Goal: Task Accomplishment & Management: Manage account settings

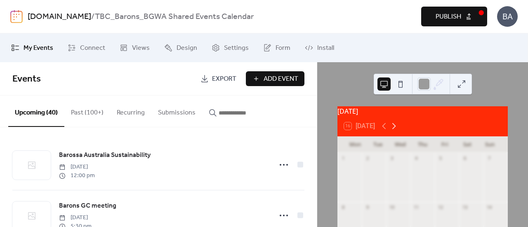
click at [394, 130] on icon at bounding box center [394, 126] width 10 height 10
click at [385, 131] on icon at bounding box center [384, 126] width 10 height 10
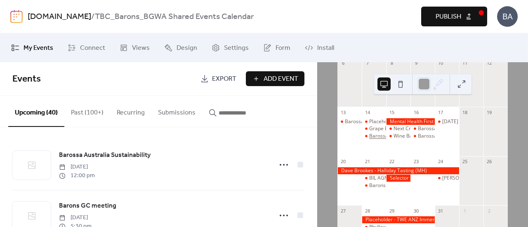
click at [383, 140] on div "Barossa Co-Op Investor Briefing (MH)" at bounding box center [412, 136] width 87 height 7
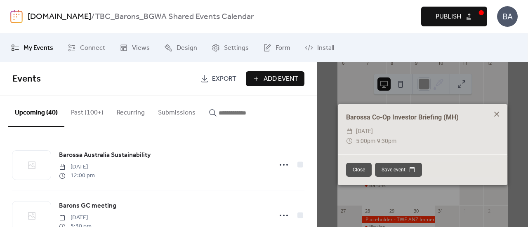
click at [496, 113] on icon at bounding box center [496, 114] width 10 height 10
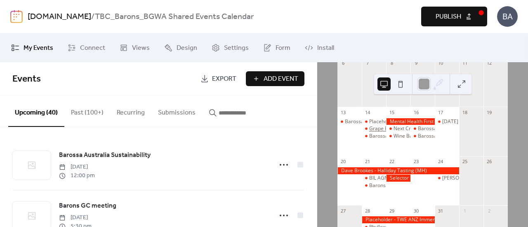
click at [383, 132] on div "Grape Barossa committee meeting (NR)" at bounding box center [415, 128] width 92 height 7
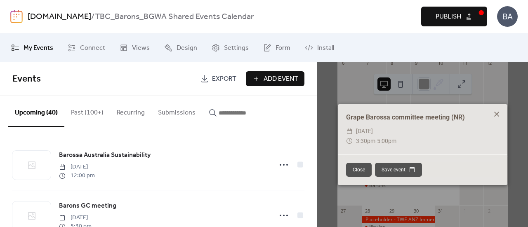
click at [496, 113] on icon at bounding box center [496, 114] width 10 height 10
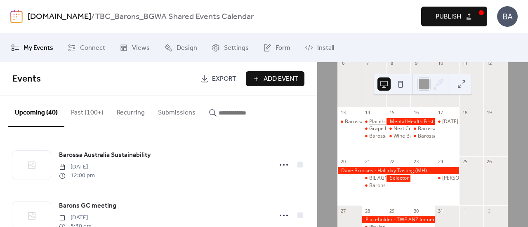
click at [379, 125] on div "Placeholder - ATDW Masterclass ([GEOGRAPHIC_DATA])" at bounding box center [433, 121] width 129 height 7
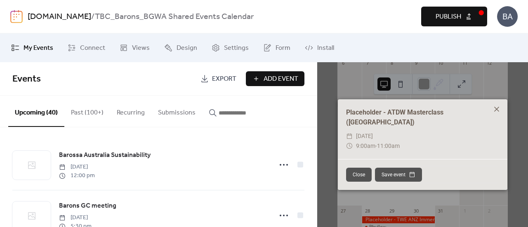
click at [497, 114] on icon at bounding box center [496, 109] width 10 height 10
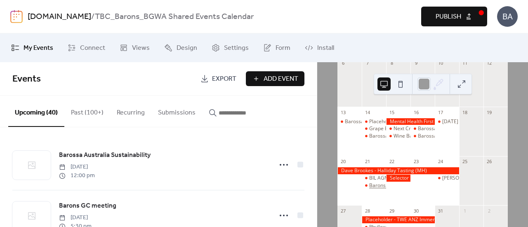
click at [383, 187] on div "Barons GC meeting" at bounding box center [391, 185] width 45 height 7
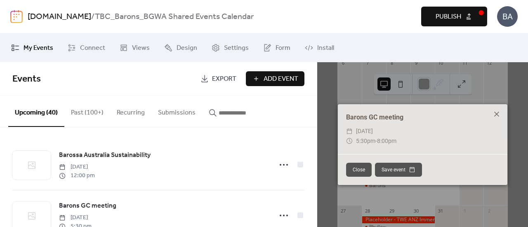
click at [497, 115] on icon at bounding box center [496, 114] width 5 height 5
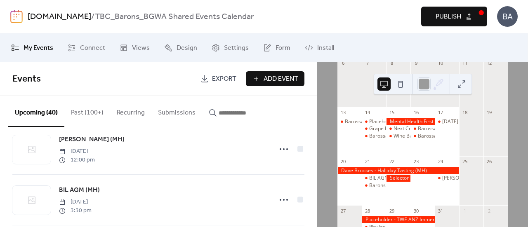
scroll to position [965, 0]
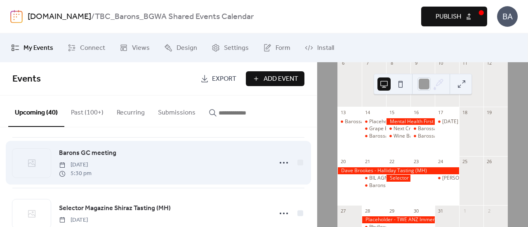
click at [90, 169] on span "[DATE]" at bounding box center [75, 165] width 33 height 9
click at [87, 157] on span "Barons GC meeting" at bounding box center [87, 153] width 57 height 10
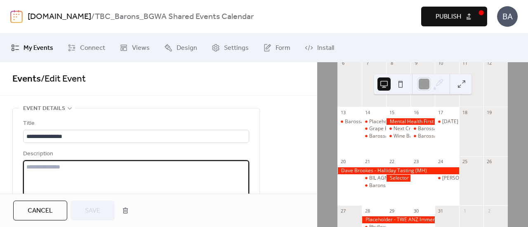
click at [186, 172] on textarea at bounding box center [136, 191] width 226 height 63
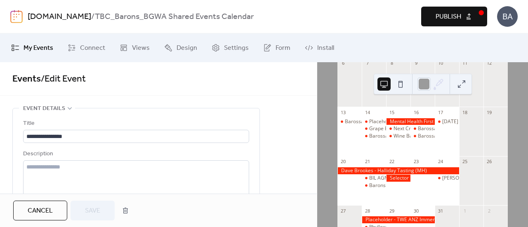
click at [257, 174] on div "**********" at bounding box center [136, 221] width 246 height 226
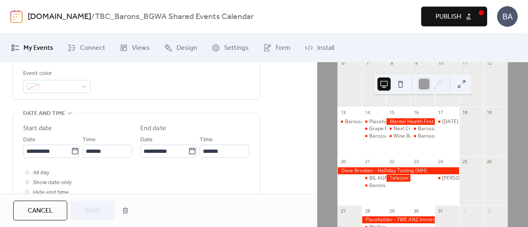
scroll to position [247, 0]
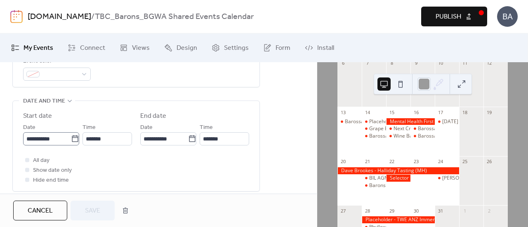
click at [75, 138] on icon at bounding box center [75, 139] width 8 height 8
click at [71, 138] on input "**********" at bounding box center [47, 138] width 48 height 13
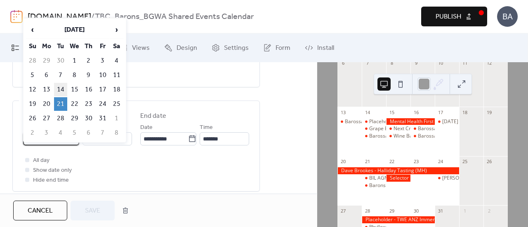
click at [63, 87] on td "14" at bounding box center [60, 90] width 13 height 14
type input "**********"
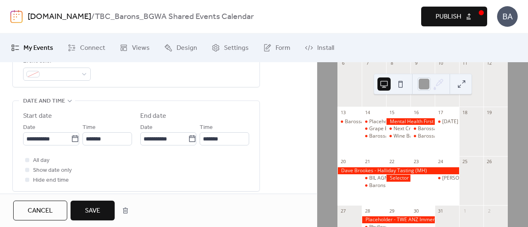
click at [92, 207] on span "Save" at bounding box center [92, 211] width 15 height 10
